Goal: Task Accomplishment & Management: Use online tool/utility

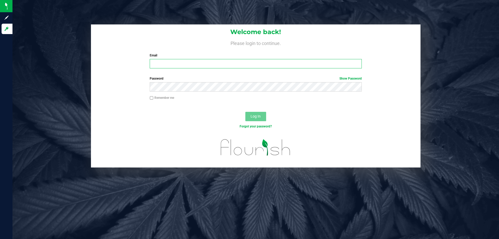
click at [193, 60] on input "Email" at bounding box center [256, 63] width 212 height 9
type input "[EMAIL_ADDRESS][DOMAIN_NAME]"
click at [245, 112] on button "Log In" at bounding box center [255, 116] width 21 height 9
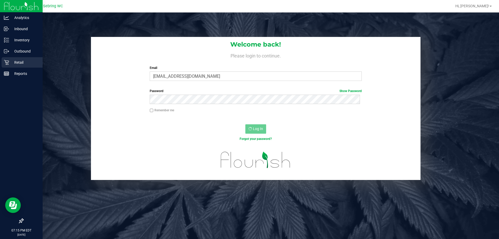
click at [0, 64] on link "Retail" at bounding box center [21, 62] width 43 height 11
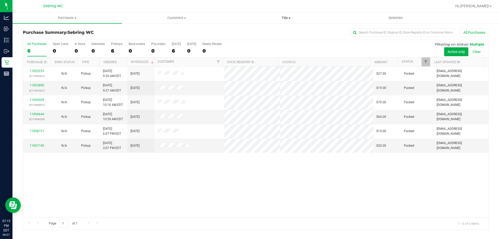
click at [288, 16] on span "Tills" at bounding box center [285, 18] width 109 height 5
click at [246, 32] on span "Manage tills" at bounding box center [248, 31] width 35 height 4
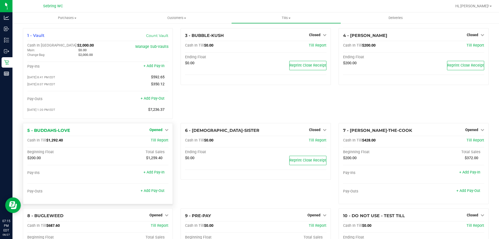
click at [165, 131] on icon at bounding box center [167, 130] width 4 height 4
click at [162, 142] on link "Close Till" at bounding box center [157, 140] width 14 height 4
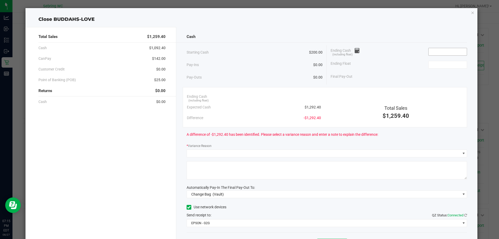
click at [447, 53] on input at bounding box center [447, 51] width 38 height 7
type input "1"
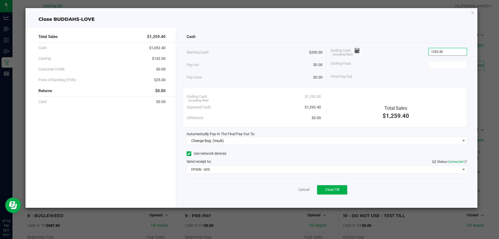
type input "$1,292.40"
click at [436, 60] on div "Ending Float" at bounding box center [398, 64] width 136 height 13
click at [432, 67] on input at bounding box center [447, 64] width 38 height 7
type input "$200.00"
click at [391, 75] on div "Final Pay-Out $1,092.40" at bounding box center [398, 76] width 136 height 11
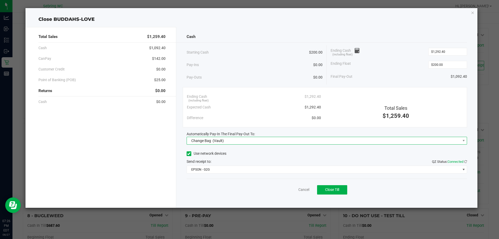
click at [281, 140] on span "Change Bag (Vault)" at bounding box center [324, 140] width 274 height 7
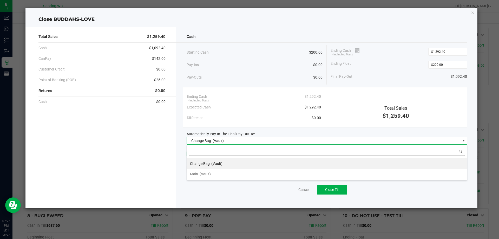
scroll to position [8, 280]
click at [208, 174] on span "(Vault)" at bounding box center [205, 174] width 11 height 4
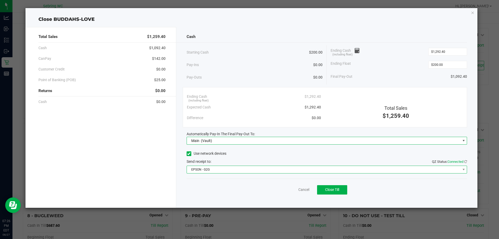
click at [214, 171] on span "EPSON - G2G" at bounding box center [324, 169] width 274 height 7
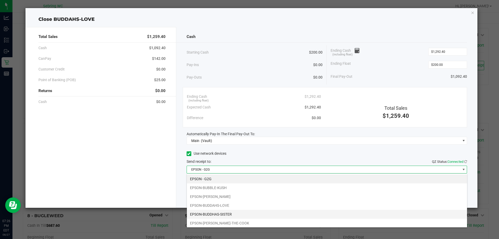
click at [231, 213] on li "EPSON-BUDDHAS-SISTER" at bounding box center [327, 214] width 280 height 9
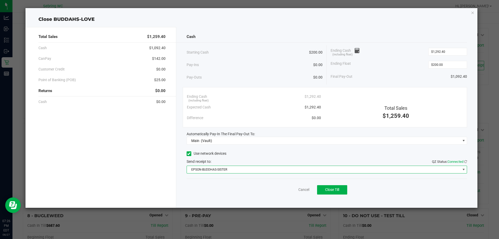
click at [249, 169] on span "EPSON-BUDDHAS-SISTER" at bounding box center [324, 169] width 274 height 7
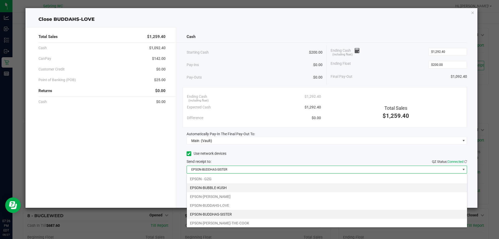
click at [233, 187] on li "EPSON-BUBBLE-KUSH" at bounding box center [327, 187] width 280 height 9
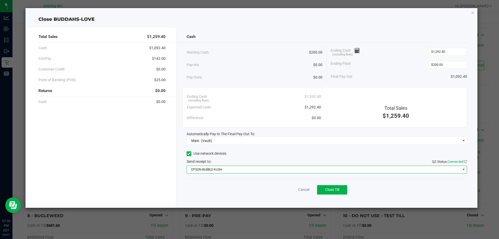
click at [241, 185] on div "Cancel Close Till" at bounding box center [327, 188] width 281 height 20
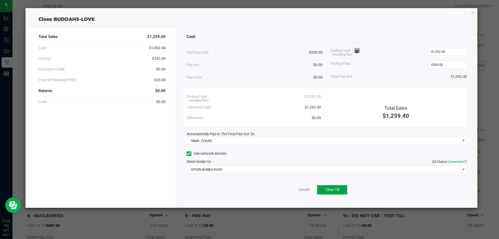
click at [333, 192] on button "Close Till" at bounding box center [332, 189] width 30 height 9
click at [288, 188] on link "Dismiss" at bounding box center [292, 189] width 12 height 5
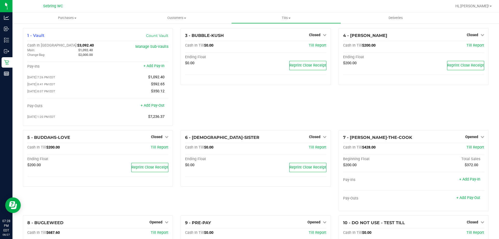
click at [217, 103] on div "3 - BUBBLE-KUSH Closed Open Till Cash In Till $0.00 Till Report Ending Float $0…" at bounding box center [256, 79] width 158 height 102
